Goal: Task Accomplishment & Management: Manage account settings

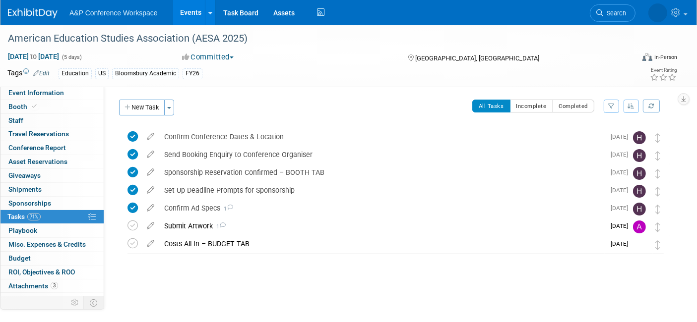
scroll to position [8, 0]
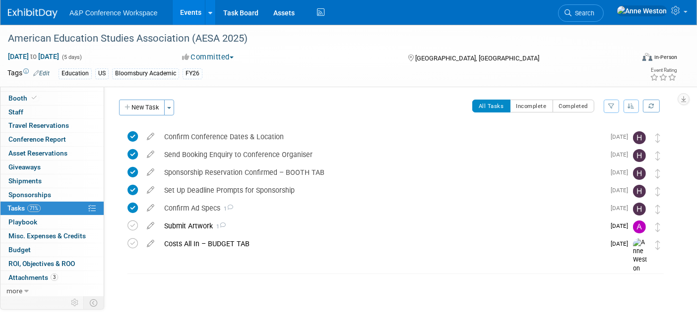
click at [33, 7] on link at bounding box center [39, 8] width 62 height 8
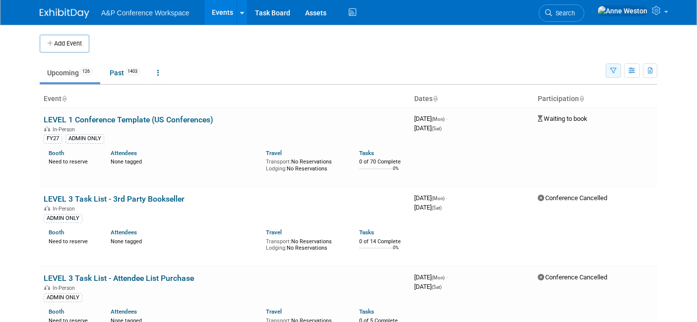
click at [612, 69] on icon "button" at bounding box center [613, 71] width 6 height 6
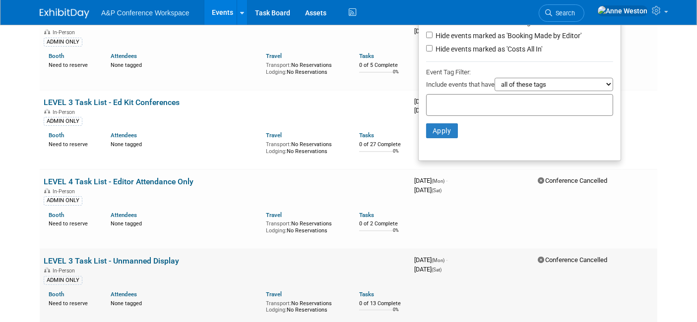
scroll to position [275, 0]
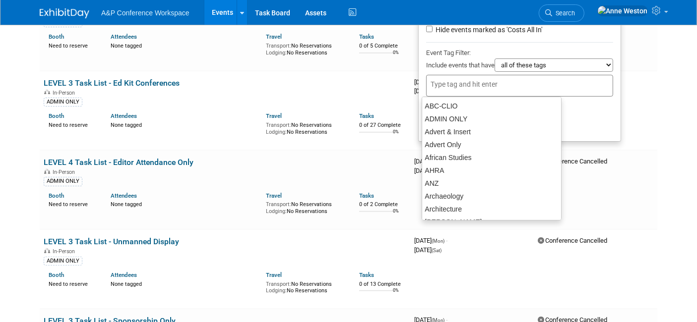
click at [449, 83] on input "text" at bounding box center [470, 84] width 79 height 10
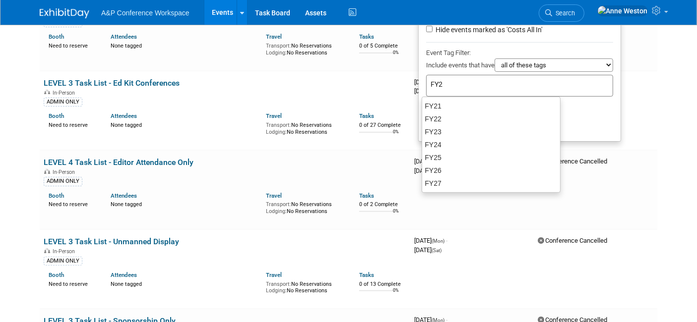
type input "FY27"
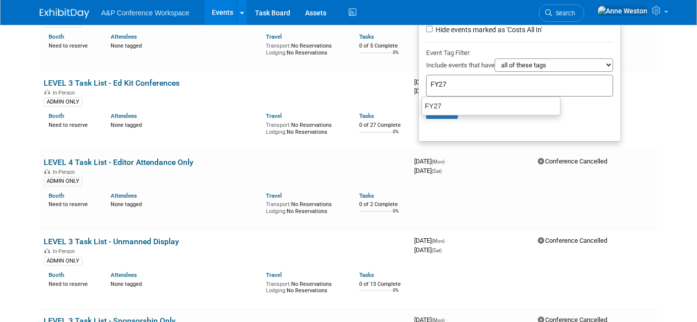
type input "FY27"
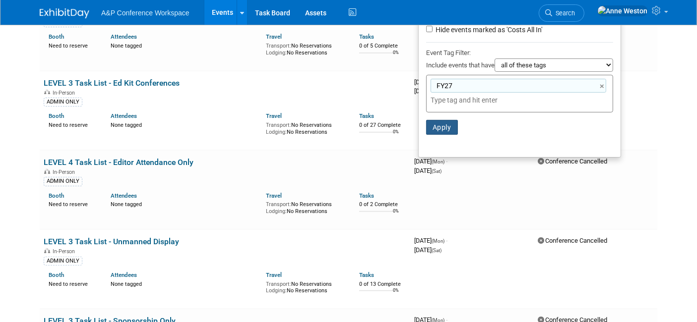
click at [436, 122] on button "Apply" at bounding box center [442, 127] width 32 height 15
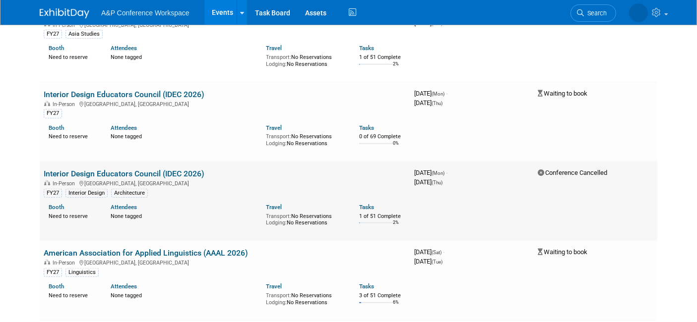
scroll to position [606, 0]
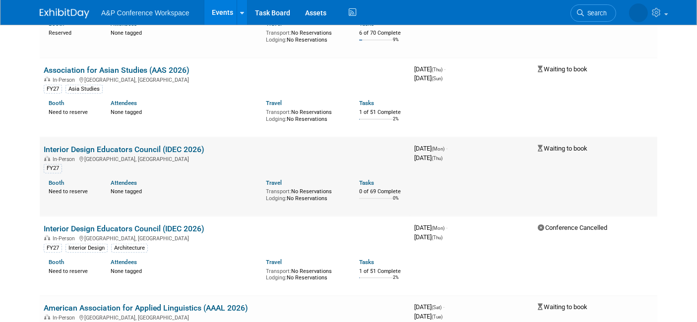
click at [169, 146] on link "Interior Design Educators Council (IDEC 2026)" at bounding box center [124, 149] width 161 height 9
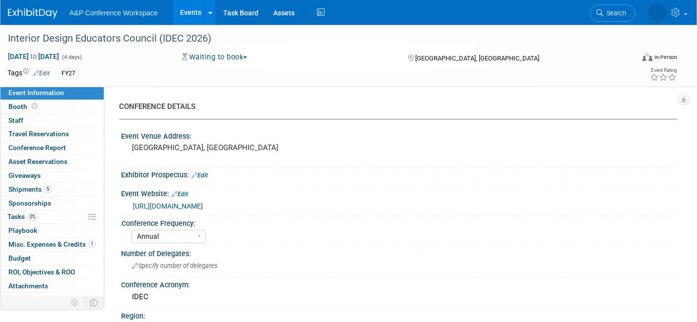
select select "Annual"
select select "Level 1"
select select "In-Person Booth"
select select "Interior Design & Interior Architecture"
select select "Fairchild Books"
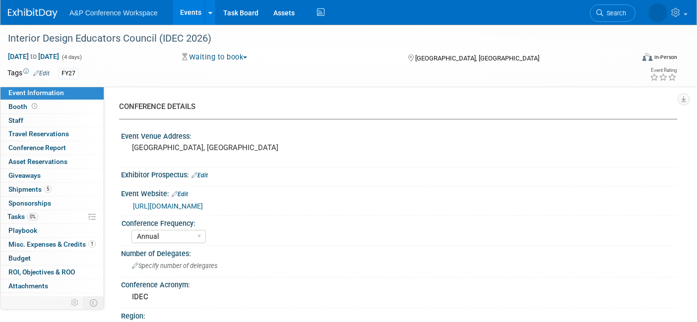
select select "Anne Weston"
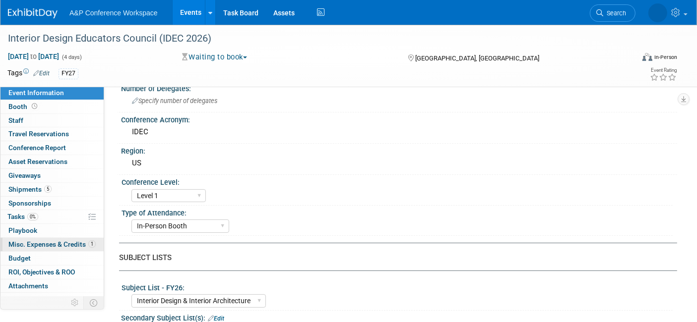
scroll to position [8, 0]
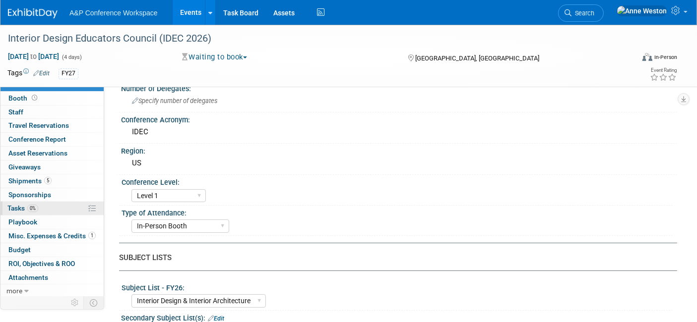
click at [41, 213] on link "0% Tasks 0%" at bounding box center [51, 208] width 103 height 13
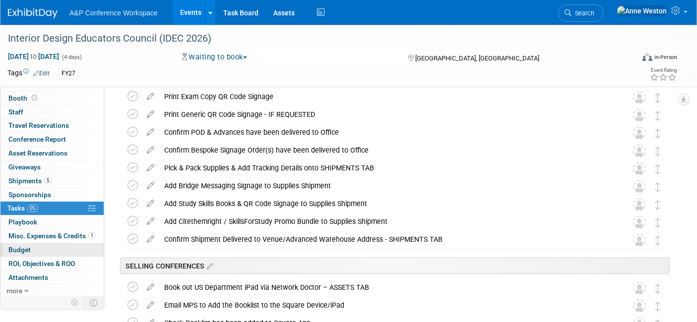
scroll to position [1438, 0]
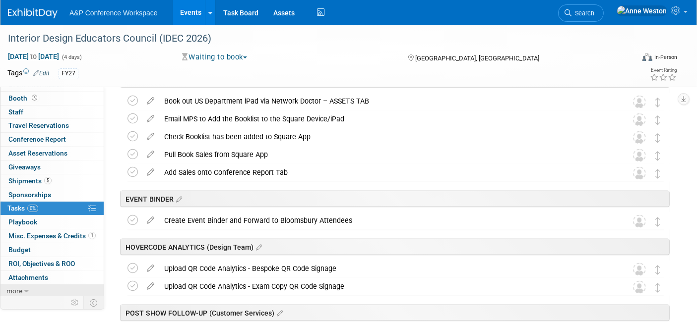
click at [29, 288] on link "more" at bounding box center [51, 291] width 103 height 13
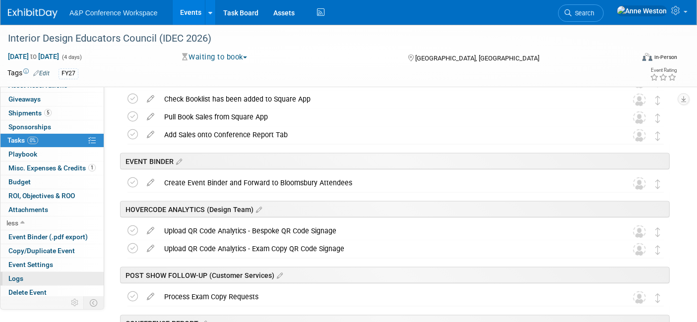
scroll to position [1493, 0]
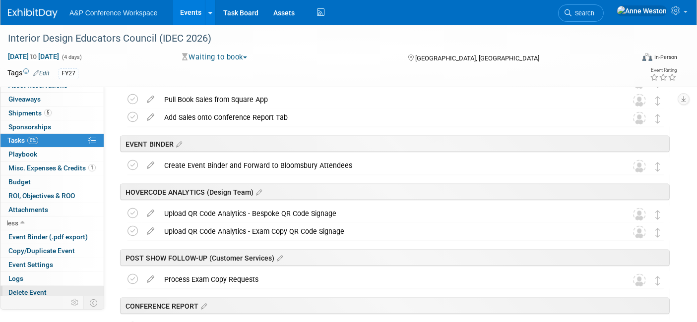
click at [34, 286] on link "Delete Event" at bounding box center [51, 292] width 103 height 13
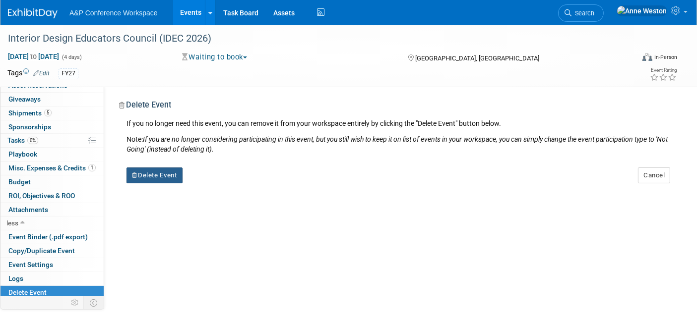
click at [165, 173] on button "Delete Event" at bounding box center [154, 176] width 56 height 16
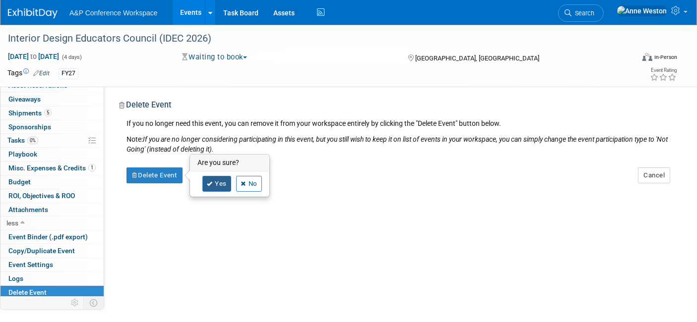
click at [214, 187] on link "Yes" at bounding box center [216, 184] width 29 height 16
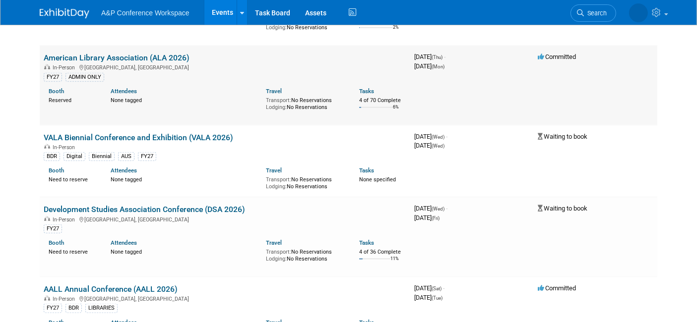
scroll to position [1047, 0]
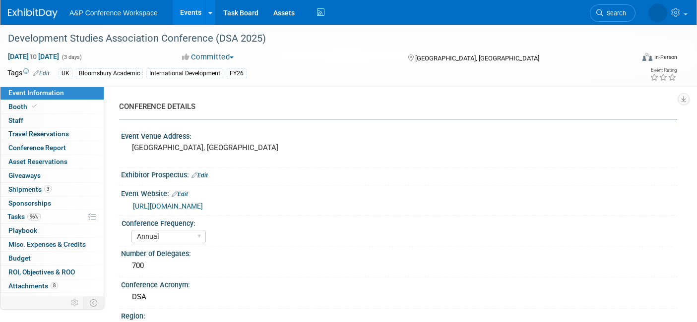
select select "Annual"
select select "Level 2"
select select "In-Person Booth"
select select "International Development"
select select "Bloomsbury Academic"
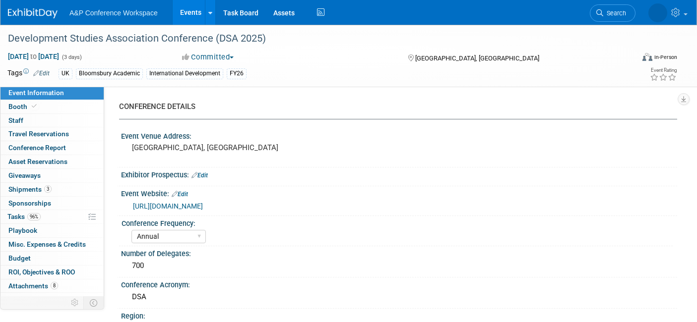
select select "[PERSON_NAME]"
select select "Networking/Commissioning"
click at [594, 9] on span "Search" at bounding box center [582, 12] width 23 height 7
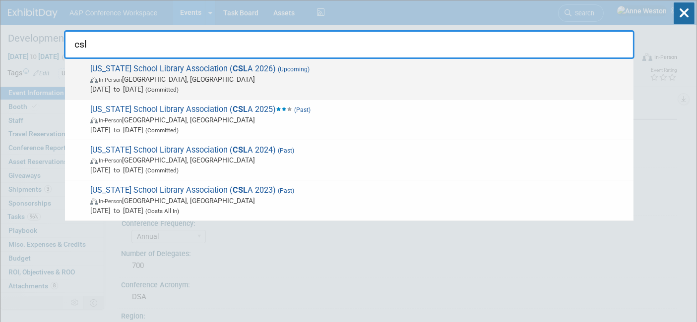
type input "csl"
click at [175, 88] on span "Jan 29, 2026 to Jan 30, 2026 (Committed)" at bounding box center [359, 89] width 538 height 10
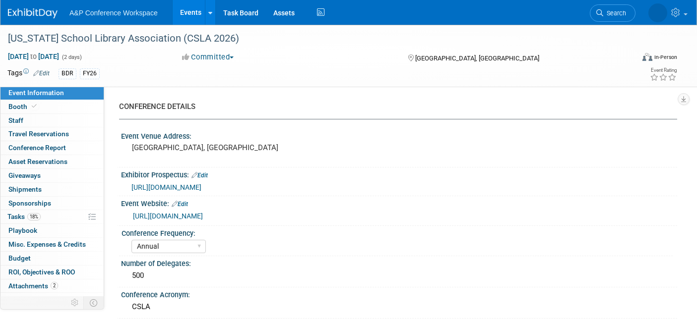
select select "Annual"
select select "Level 2"
select select "In-Person Booth"
select select "Schools"
select select "Bloomsbury Digital Resources"
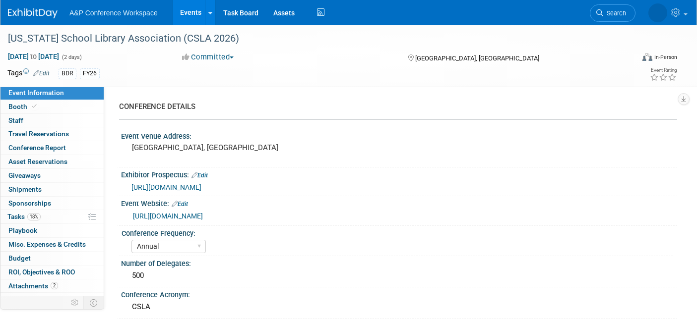
select select "[PERSON_NAME]"
click at [32, 103] on span "Booth" at bounding box center [23, 107] width 30 height 8
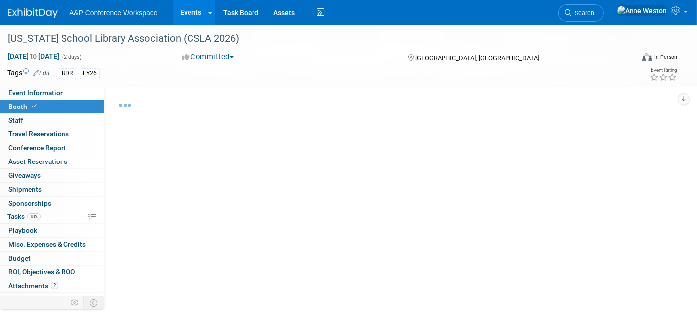
select select "CLDC - Digital/BDR"
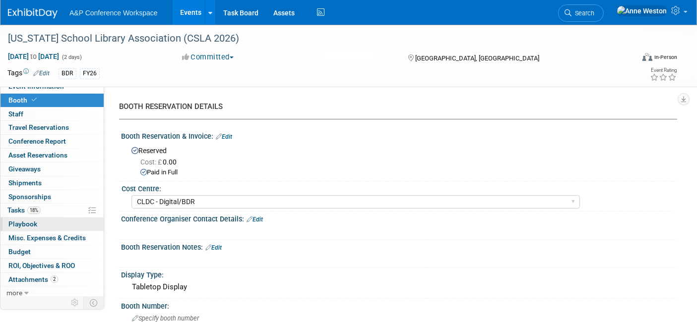
scroll to position [8, 0]
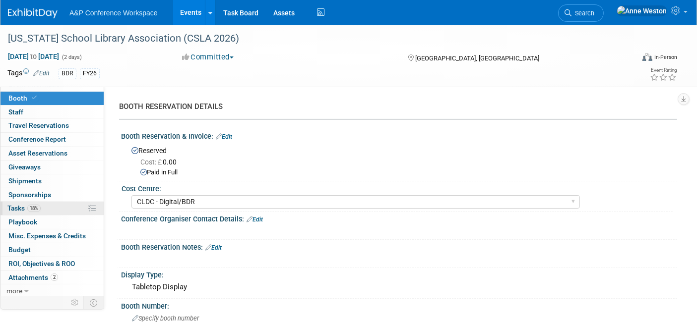
click at [44, 208] on link "18% Tasks 18%" at bounding box center [51, 208] width 103 height 13
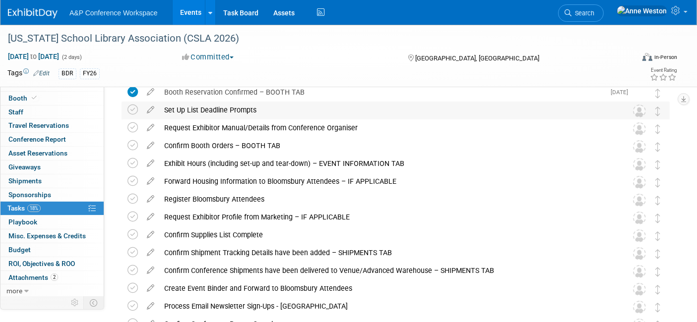
scroll to position [0, 0]
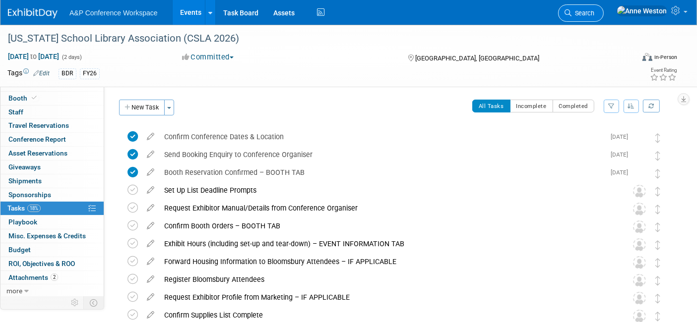
click at [594, 16] on span "Search" at bounding box center [582, 12] width 23 height 7
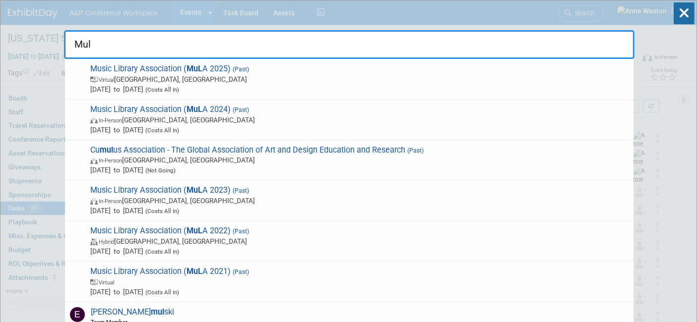
type input "Mula"
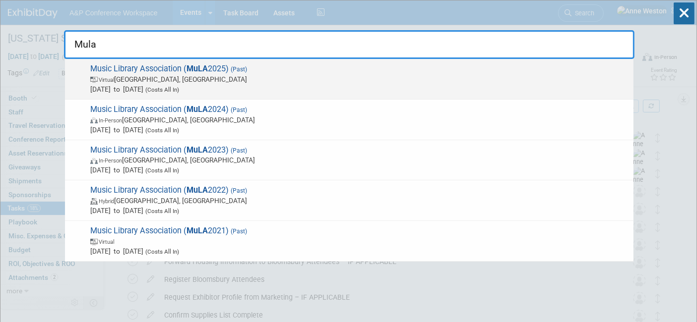
click at [132, 68] on span "Music Library Association ( MuLA 2025) (Past) Virtual Cincinnati, OH Mar 17, 20…" at bounding box center [357, 79] width 541 height 30
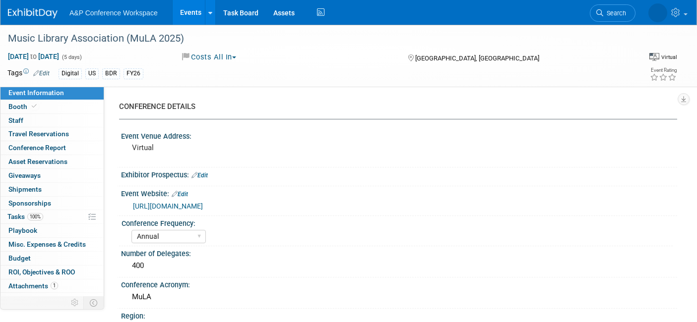
select select "Annual"
select select "Level 2"
select select "Virtual Booth"
select select "Libraries"
select select "Bloomsbury Digital Resources"
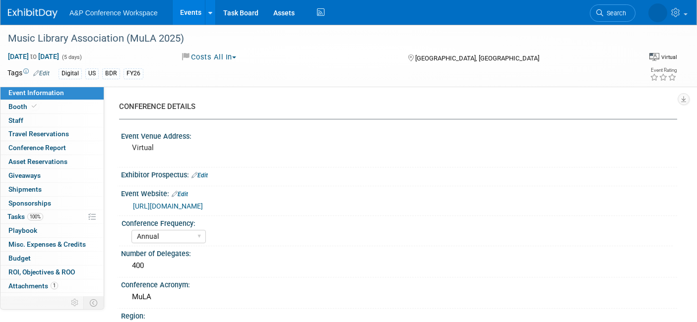
select select "[PERSON_NAME]"
select select "BDR Product Awareness and Trial Generation​"
click at [164, 203] on link "[URL][DOMAIN_NAME]" at bounding box center [168, 206] width 70 height 8
